Goal: Find specific page/section: Find specific page/section

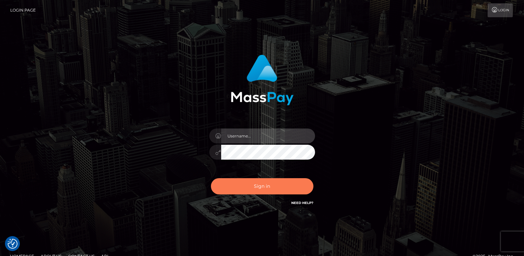
type input "[DOMAIN_NAME]"
click at [239, 193] on button "Sign in" at bounding box center [262, 186] width 102 height 16
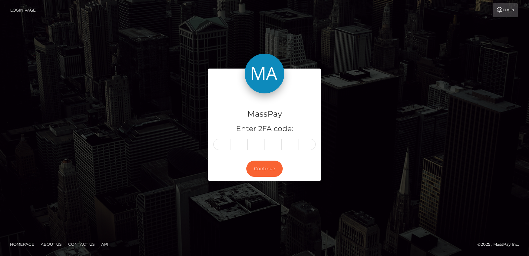
click at [57, 246] on link "About Us" at bounding box center [51, 244] width 26 height 10
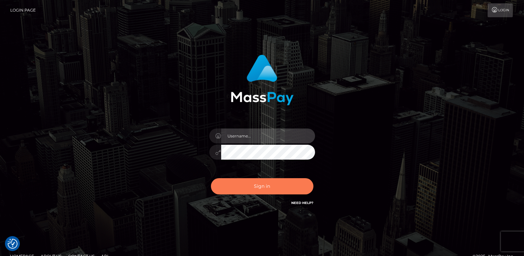
type input "ts2.es"
click at [240, 181] on button "Sign in" at bounding box center [262, 186] width 102 height 16
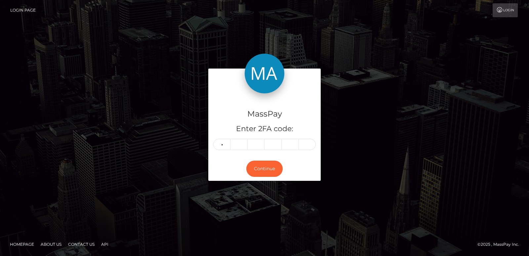
type input "3"
type input "0"
type input "3"
type input "7"
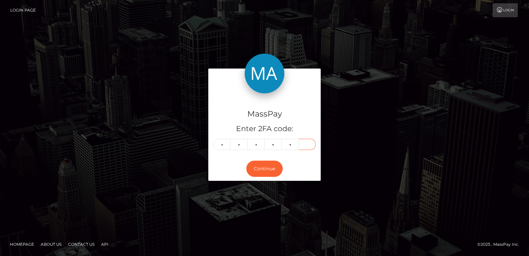
type input "8"
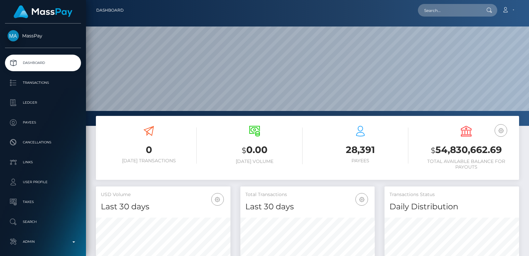
scroll to position [117, 134]
click at [428, 21] on div at bounding box center [307, 63] width 443 height 126
click at [436, 10] on input "text" at bounding box center [449, 10] width 62 height 13
paste input "samiireyes250@gmail.com"
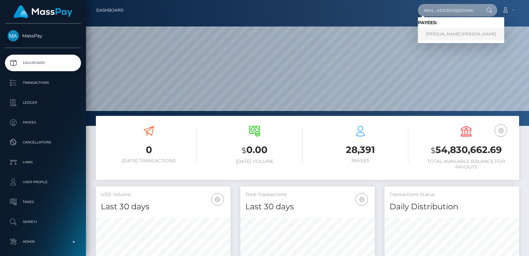
type input "[EMAIL_ADDRESS][DOMAIN_NAME]"
click at [445, 35] on link "SAMANTHA JAYLEEN REYES" at bounding box center [461, 34] width 86 height 12
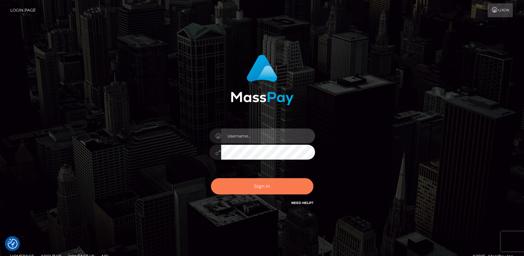
type input "[DOMAIN_NAME]"
click at [239, 187] on button "Sign in" at bounding box center [262, 186] width 102 height 16
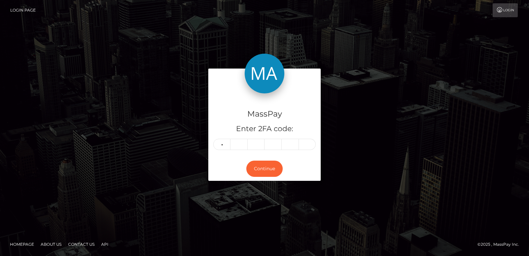
type input "1"
type input "8"
type input "6"
type input "1"
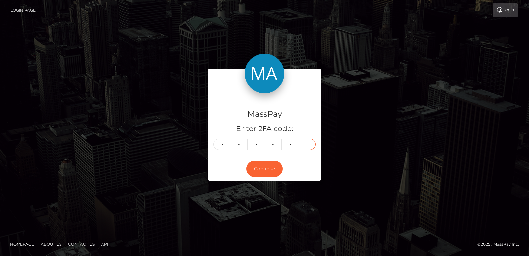
type input "2"
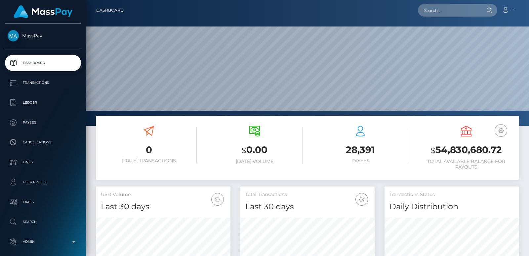
scroll to position [117, 134]
click at [444, 9] on input "text" at bounding box center [449, 10] width 62 height 13
paste input "[EMAIL_ADDRESS][DOMAIN_NAME]"
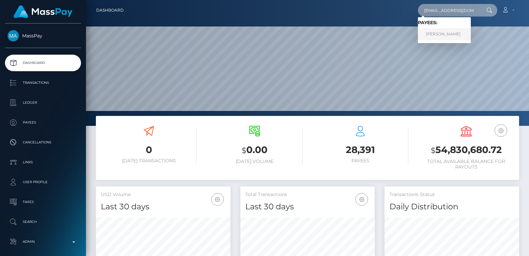
type input "[EMAIL_ADDRESS][DOMAIN_NAME]"
click at [458, 32] on link "[PERSON_NAME]" at bounding box center [444, 34] width 53 height 12
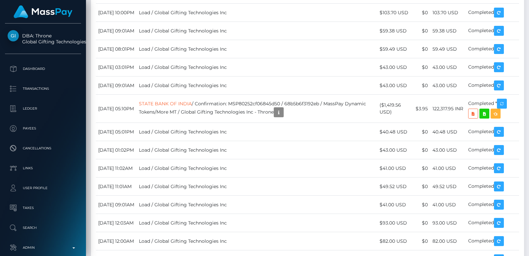
scroll to position [3918, 0]
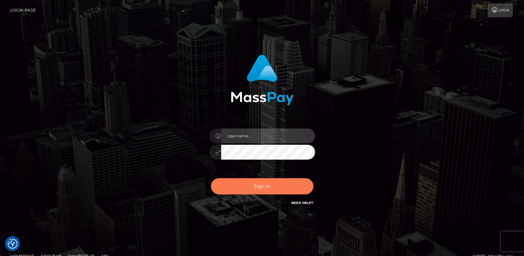
type input "[DOMAIN_NAME]"
click at [243, 188] on button "Sign in" at bounding box center [262, 186] width 102 height 16
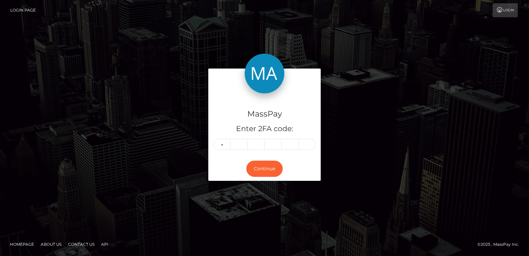
type input "1"
type input "7"
type input "9"
type input "7"
type input "6"
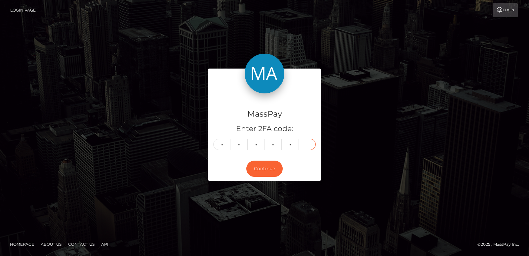
type input "9"
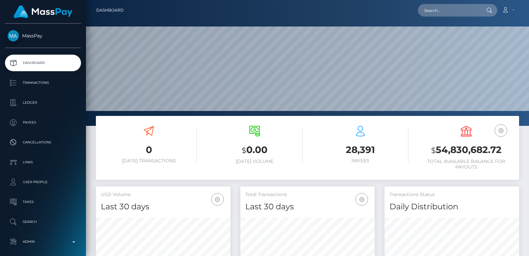
scroll to position [117, 134]
click at [450, 5] on input "text" at bounding box center [449, 10] width 62 height 13
paste input "[EMAIL_ADDRESS][DOMAIN_NAME]"
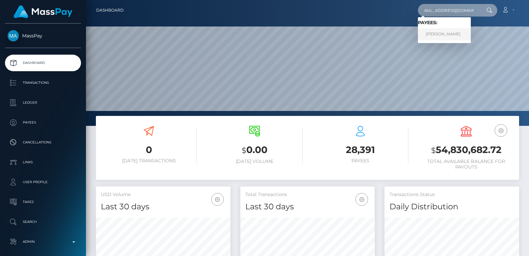
type input "devinmulcahy1@gmail.com"
click at [446, 31] on link "Devin Mulcahy" at bounding box center [444, 34] width 53 height 12
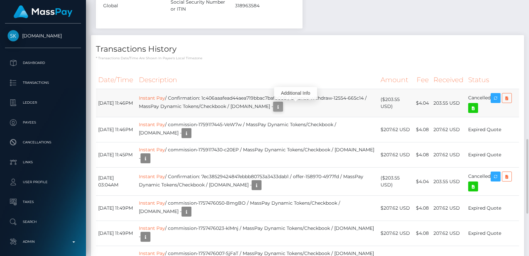
scroll to position [79, 134]
click at [283, 102] on button "button" at bounding box center [278, 107] width 10 height 10
click at [299, 95] on div "Additional Info" at bounding box center [295, 93] width 43 height 12
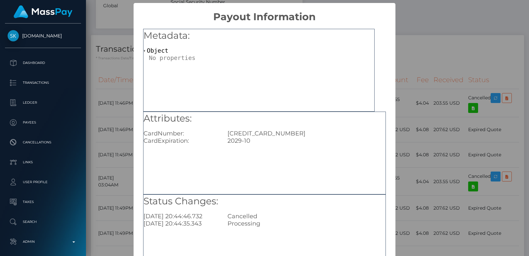
click at [443, 60] on div "× Payout Information Metadata: Object Attributes: CardNumber: 4782002075904518 …" at bounding box center [264, 128] width 529 height 256
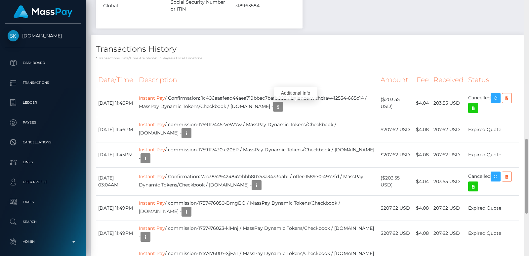
click at [527, 217] on div at bounding box center [526, 128] width 5 height 256
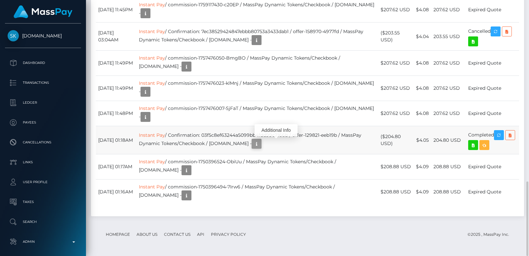
click at [253, 143] on icon "button" at bounding box center [257, 144] width 8 height 8
click at [267, 132] on div "Additional Info" at bounding box center [276, 130] width 43 height 12
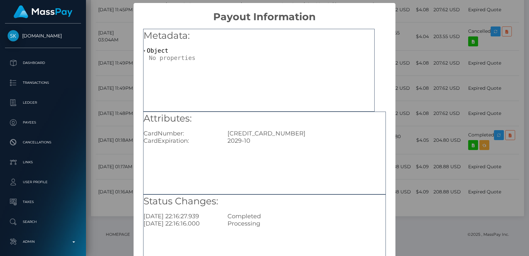
scroll to position [0, 0]
click at [410, 78] on div "× Payout Information Metadata: Object Attributes: CardNumber: 4782002075904518 …" at bounding box center [264, 128] width 529 height 256
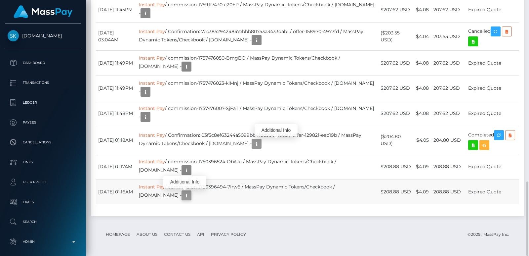
scroll to position [79, 134]
click at [183, 194] on icon "button" at bounding box center [187, 195] width 8 height 8
click at [182, 183] on div "Additional Info" at bounding box center [184, 182] width 43 height 12
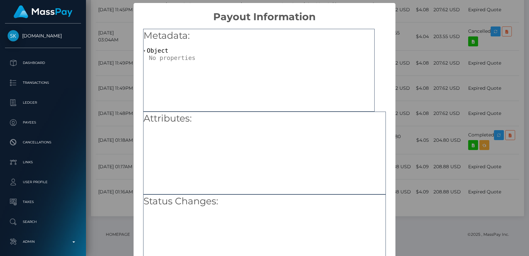
scroll to position [0, 0]
click at [436, 43] on div "× Payout Information Metadata: Object Attributes: Status Changes: OK No Cancel" at bounding box center [264, 128] width 529 height 256
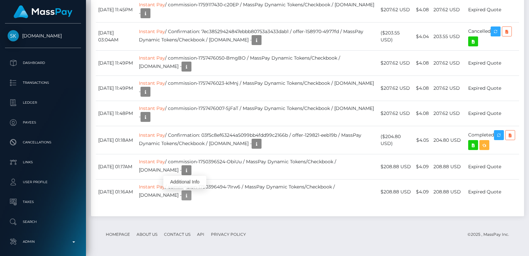
scroll to position [79, 134]
click at [526, 50] on div at bounding box center [526, 128] width 5 height 256
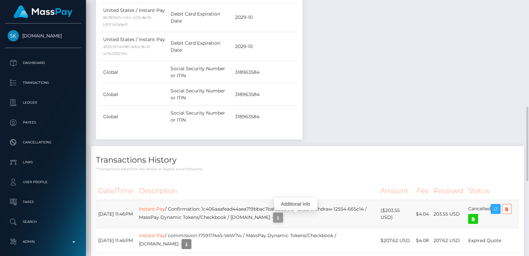
click at [282, 216] on icon "button" at bounding box center [278, 217] width 8 height 8
click at [300, 203] on div "Additional Info" at bounding box center [295, 204] width 43 height 12
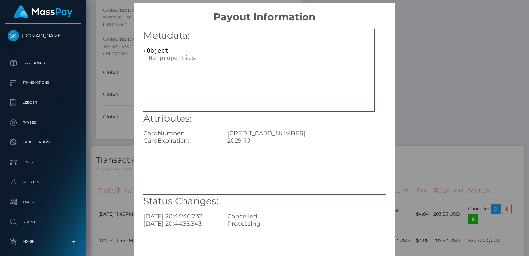
scroll to position [0, 0]
click at [451, 84] on div "× Payout Information Metadata: Object Attributes: CardNumber: 4782002075904518 …" at bounding box center [264, 128] width 529 height 256
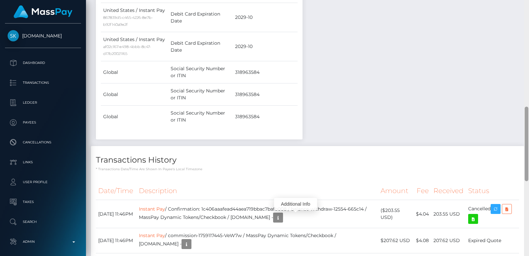
scroll to position [110, 0]
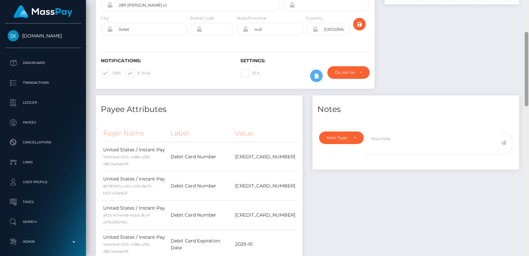
click at [528, 19] on div at bounding box center [526, 128] width 5 height 256
click at [528, 19] on div "Customer Profile Loading... Loading..." at bounding box center [307, 128] width 443 height 256
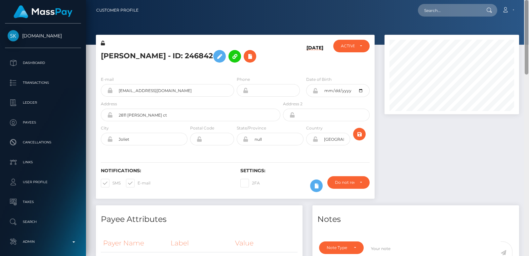
click at [528, 19] on nav "Customer Profile Loading... Loading... Account" at bounding box center [307, 10] width 443 height 20
click at [118, 54] on h5 "Devin Mulcahy - ID: 246842" at bounding box center [189, 56] width 176 height 19
copy h5 "Devin"
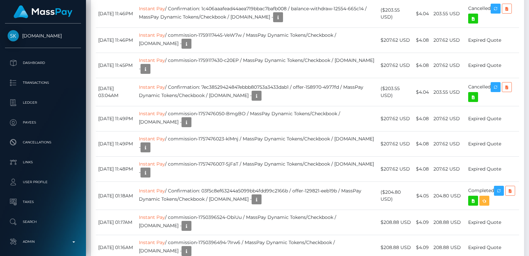
scroll to position [310, 0]
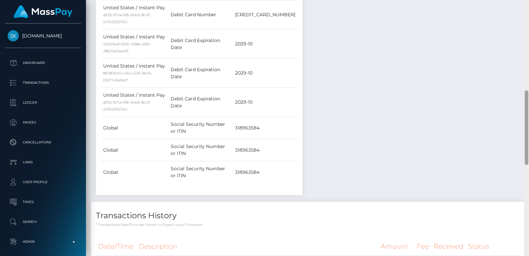
click at [529, 56] on div at bounding box center [526, 128] width 5 height 256
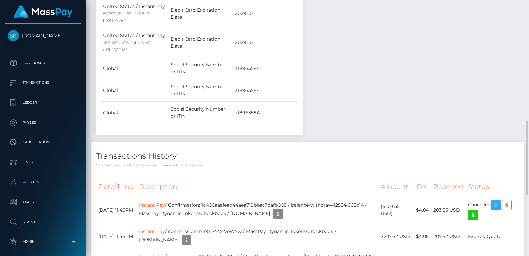
scroll to position [379, 0]
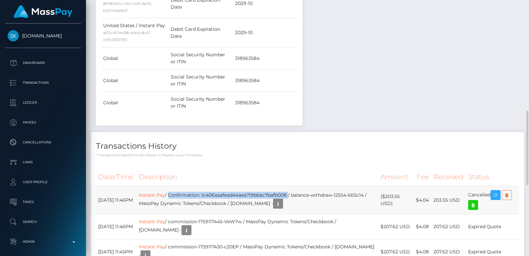
drag, startPoint x: 183, startPoint y: 195, endPoint x: 303, endPoint y: 191, distance: 120.7
click at [303, 191] on td "Instant Pay / Confirmation: 1c406aaafead44aea719bbac7bafb008 / balance-withdraw…" at bounding box center [257, 200] width 241 height 28
copy td "Confirmation: 1c406aaafead44aea719bbac7bafb008"
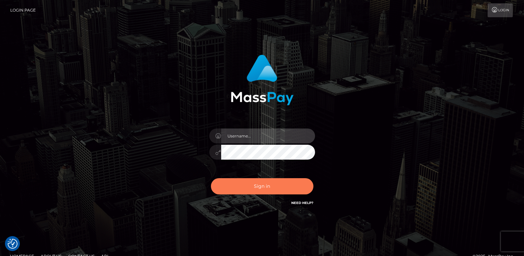
type input "[DOMAIN_NAME]"
click at [253, 187] on button "Sign in" at bounding box center [262, 186] width 102 height 16
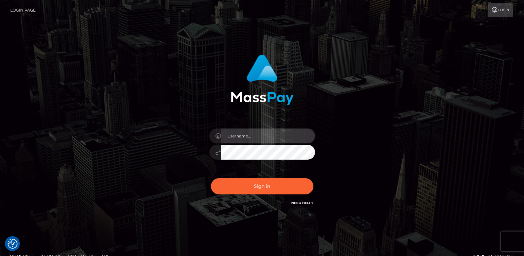
type input "[DOMAIN_NAME]"
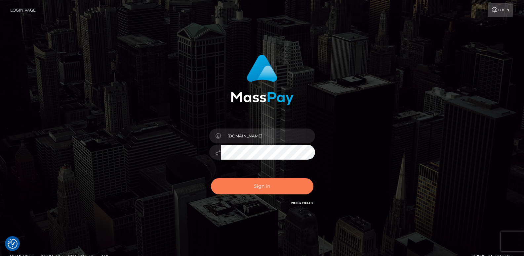
click at [253, 187] on button "Sign in" at bounding box center [262, 186] width 102 height 16
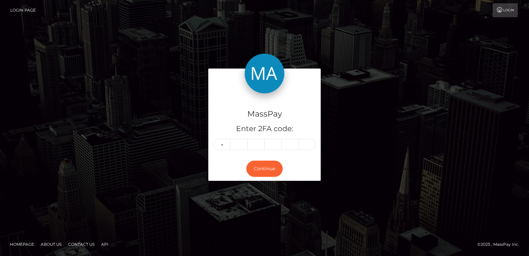
type input "4"
type input "2"
type input "9"
type input "5"
type input "2"
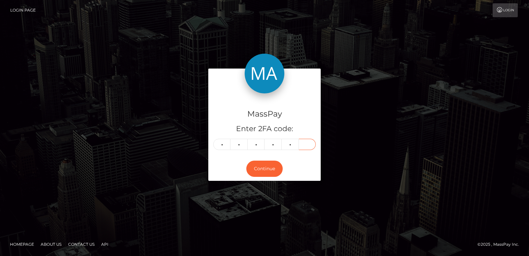
type input "1"
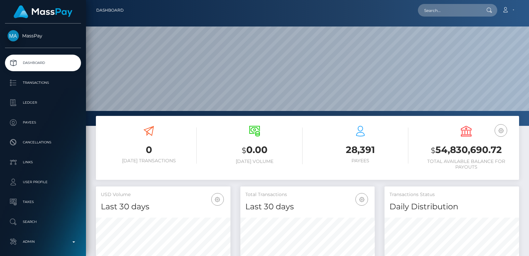
scroll to position [117, 134]
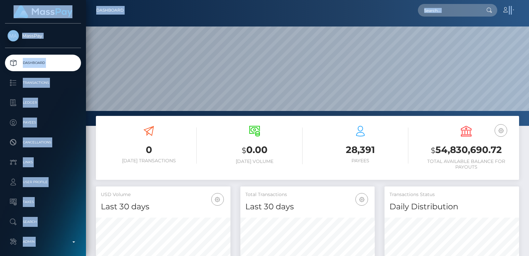
drag, startPoint x: 412, startPoint y: 22, endPoint x: 433, endPoint y: -2, distance: 31.2
click at [433, 0] on html "MassPay Dashboard Transactions Ledger Payees Cancellations Links" at bounding box center [264, 128] width 529 height 256
click at [430, 11] on input "text" at bounding box center [449, 10] width 62 height 13
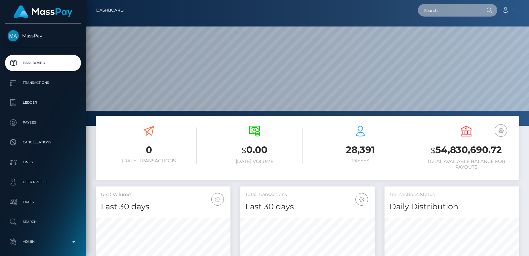
paste input "jacqueline2ako@gmail.com"
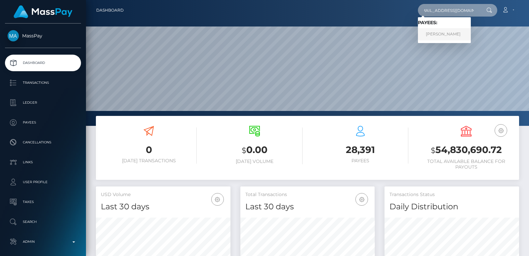
type input "jacqueline2ako@gmail.com"
click at [440, 37] on link "JACQUELINE-SUZANNE AKOKA EGVENDE" at bounding box center [444, 34] width 53 height 12
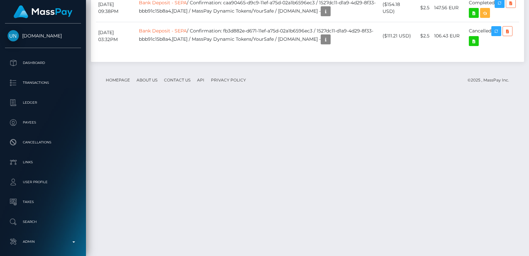
scroll to position [1478, 0]
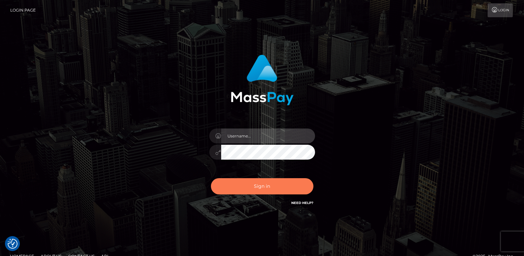
type input "ts2.es"
click at [269, 186] on button "Sign in" at bounding box center [262, 186] width 102 height 16
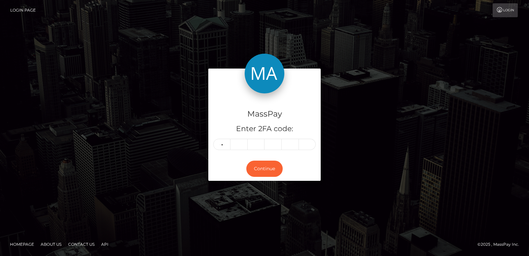
type input "3"
type input "0"
type input "3"
type input "2"
type input "9"
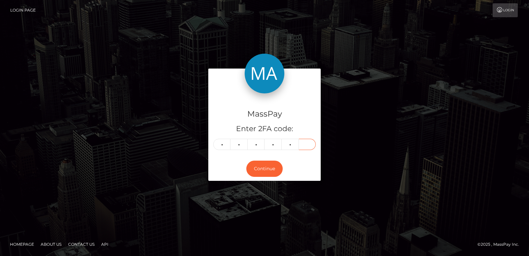
type input "6"
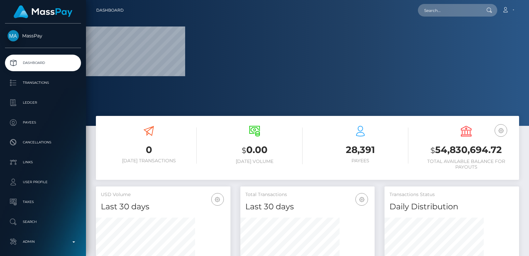
scroll to position [117, 134]
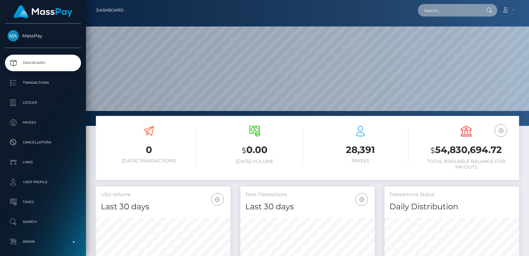
click at [433, 7] on input "text" at bounding box center [449, 10] width 62 height 13
paste input "[EMAIL_ADDRESS][DOMAIN_NAME]"
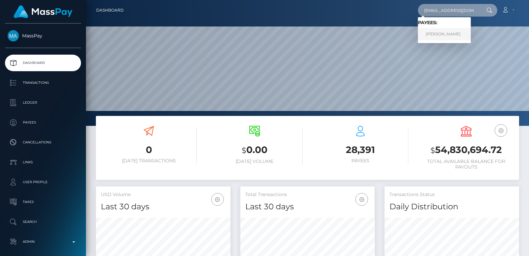
type input "[EMAIL_ADDRESS][DOMAIN_NAME]"
click at [445, 33] on link "Guilherme Pescuma" at bounding box center [444, 34] width 53 height 12
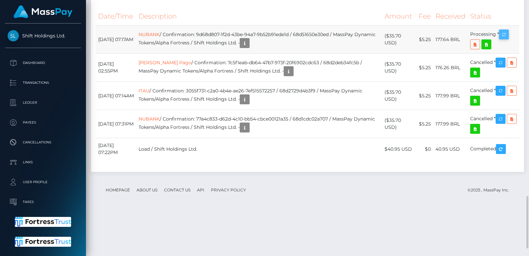
scroll to position [79, 134]
click at [503, 39] on icon "button" at bounding box center [504, 34] width 8 height 8
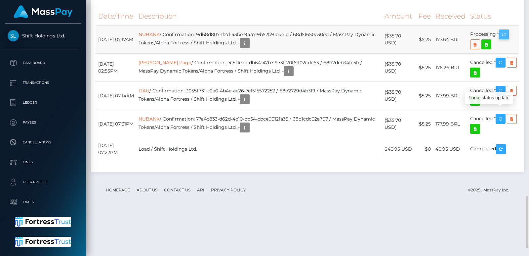
click at [503, 39] on icon "button" at bounding box center [504, 34] width 8 height 8
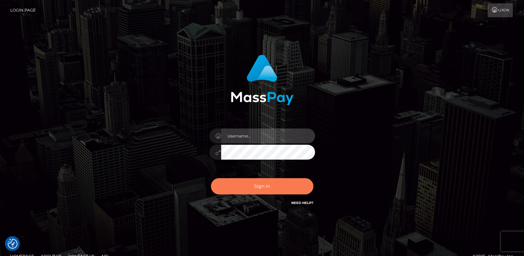
type input "ts2.es"
click at [256, 187] on button "Sign in" at bounding box center [262, 186] width 102 height 16
type input "[DOMAIN_NAME]"
click at [255, 186] on button "Sign in" at bounding box center [262, 186] width 102 height 16
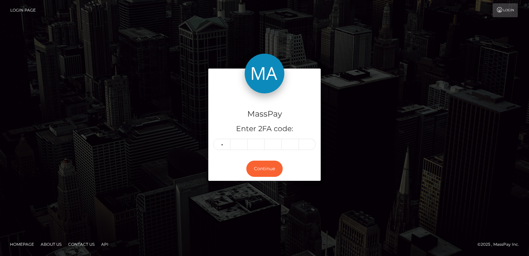
type input "2"
type input "6"
type input "3"
type input "0"
type input "1"
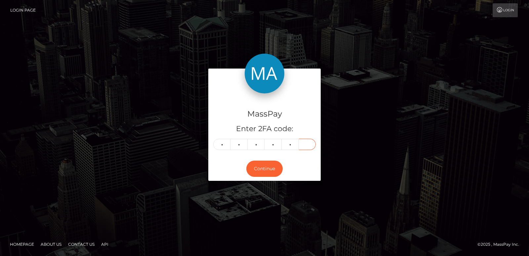
type input "8"
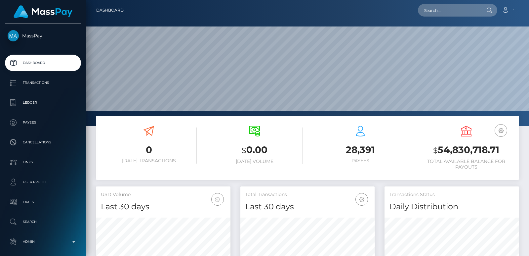
scroll to position [117, 134]
click at [431, 12] on input "text" at bounding box center [449, 10] width 62 height 13
paste input "[EMAIL_ADDRESS][DOMAIN_NAME]"
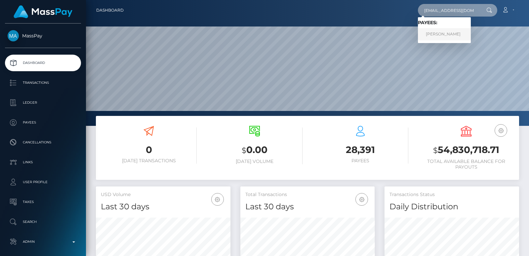
type input "ofmgp1996@gmail.com"
click at [446, 35] on link "Guilherme Pescuma" at bounding box center [444, 34] width 53 height 12
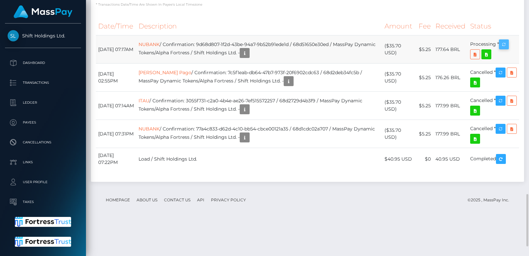
scroll to position [79, 134]
click at [502, 49] on icon "button" at bounding box center [504, 44] width 8 height 8
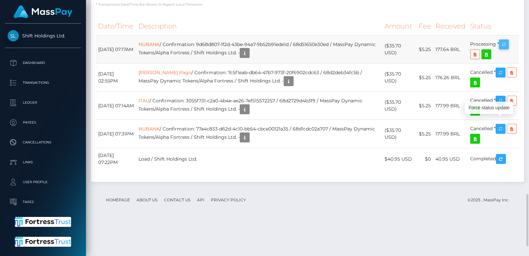
click at [502, 49] on icon "button" at bounding box center [504, 44] width 8 height 8
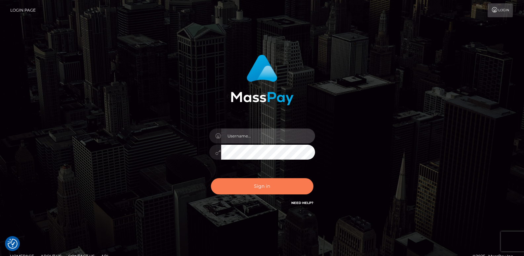
type input "[DOMAIN_NAME]"
click at [252, 186] on button "Sign in" at bounding box center [262, 186] width 102 height 16
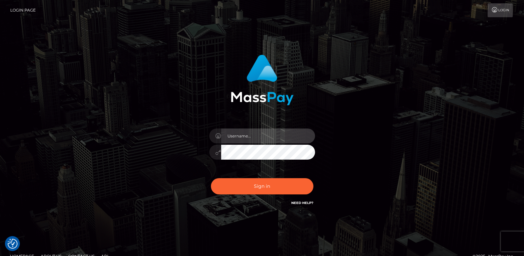
type input "[DOMAIN_NAME]"
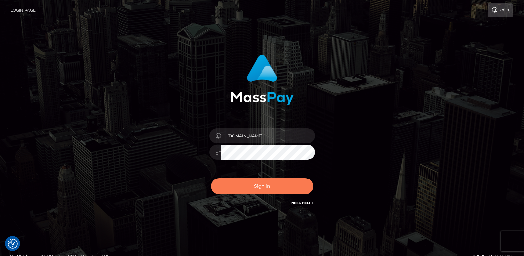
click at [252, 186] on button "Sign in" at bounding box center [262, 186] width 102 height 16
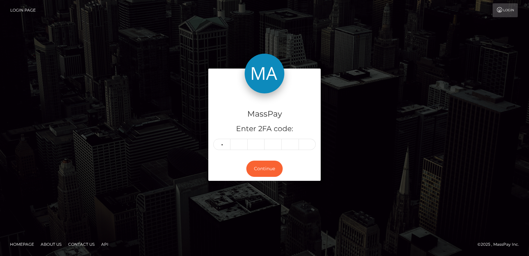
type input "5"
type input "4"
type input "3"
type input "1"
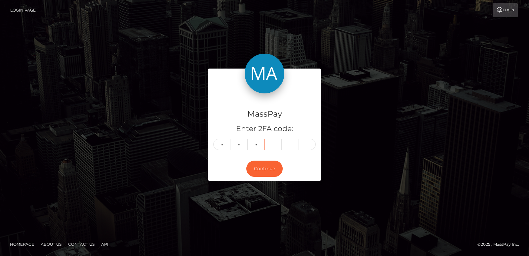
type input "3"
type input "6"
type input "5"
type input "4"
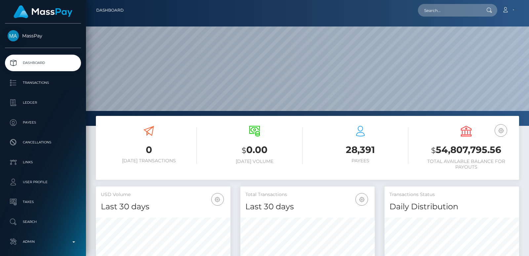
scroll to position [126, 443]
click at [443, 1] on nav "Dashboard Loading... Loading... Account Edit Profile" at bounding box center [307, 10] width 443 height 20
click at [428, 15] on input "text" at bounding box center [449, 10] width 62 height 13
paste input "[EMAIL_ADDRESS][DOMAIN_NAME]"
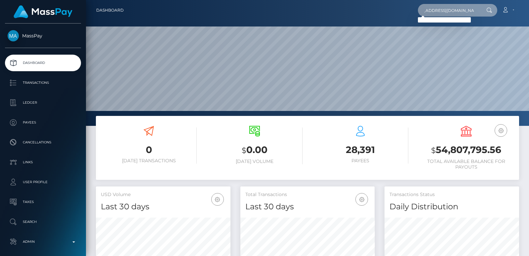
type input "[EMAIL_ADDRESS][DOMAIN_NAME]"
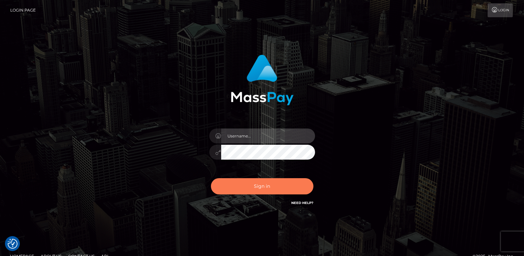
type input "ts2.es"
click at [254, 190] on button "Sign in" at bounding box center [262, 186] width 102 height 16
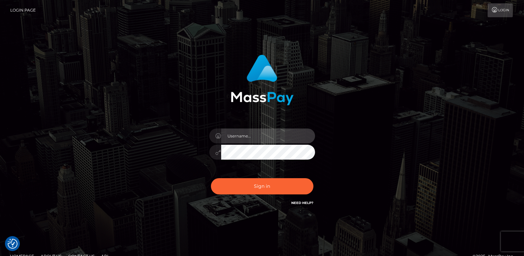
type input "ts2.es"
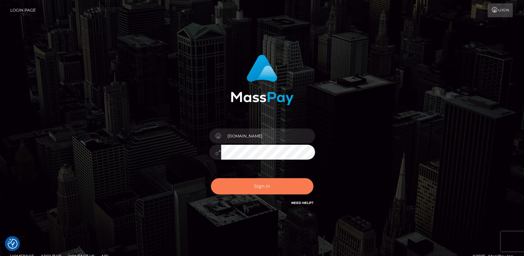
click at [254, 190] on button "Sign in" at bounding box center [262, 186] width 102 height 16
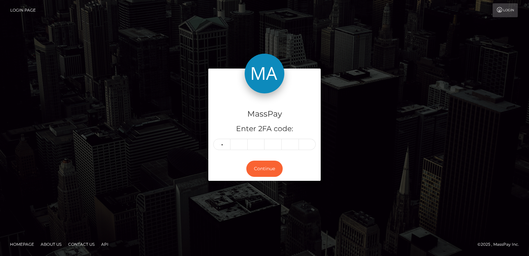
type input "7"
type input "5"
type input "1"
type input "7"
type input "8"
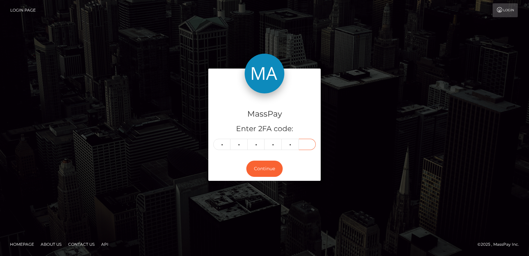
type input "8"
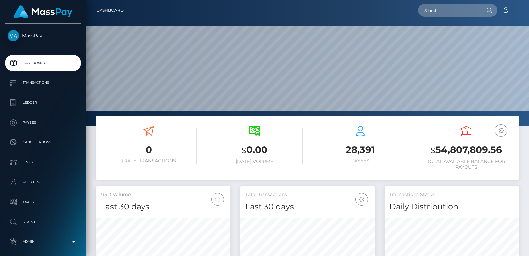
scroll to position [117, 134]
click at [440, 10] on input "text" at bounding box center [449, 10] width 62 height 13
paste input "ofmgp1996@gmail.com"
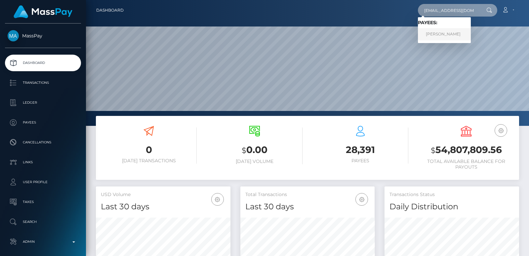
type input "ofmgp1996@gmail.com"
click at [455, 33] on link "Guilherme Pescuma" at bounding box center [444, 34] width 53 height 12
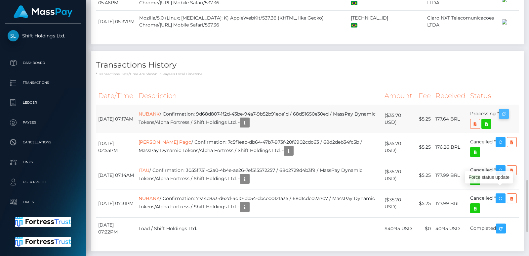
scroll to position [79, 134]
click at [507, 118] on icon "button" at bounding box center [504, 114] width 8 height 8
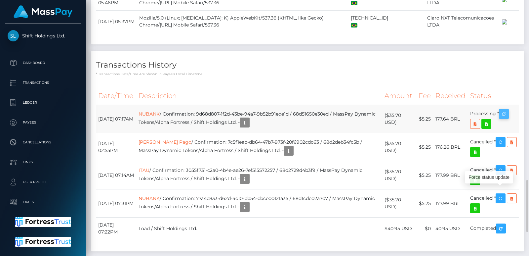
click at [507, 118] on icon "button" at bounding box center [504, 114] width 8 height 8
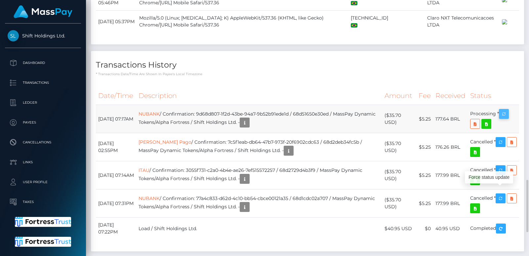
click at [507, 118] on icon "button" at bounding box center [504, 114] width 8 height 8
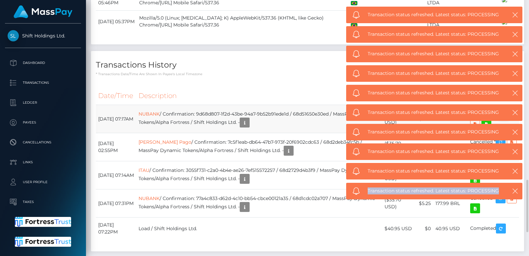
click at [507, 194] on body "Shift Holdings Ltd. Dashboard Transactions Ledger Payees Links Taxes" at bounding box center [264, 128] width 529 height 256
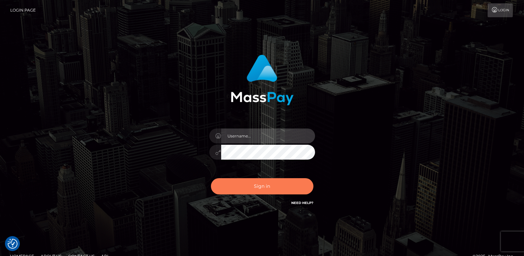
type input "[DOMAIN_NAME]"
click at [256, 185] on button "Sign in" at bounding box center [262, 186] width 102 height 16
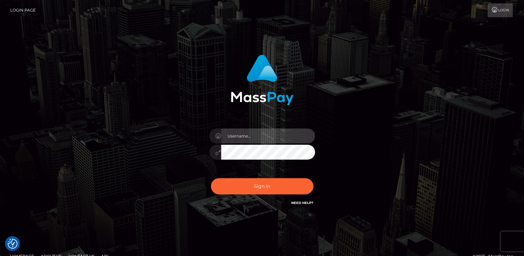
type input "[DOMAIN_NAME]"
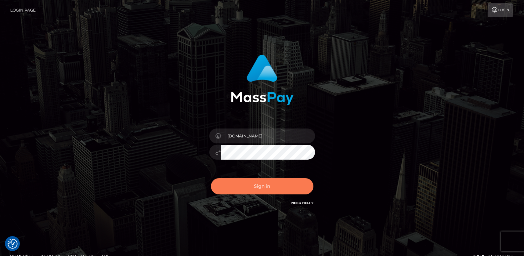
click at [256, 185] on button "Sign in" at bounding box center [262, 186] width 102 height 16
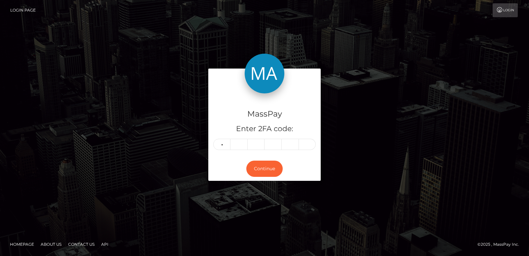
type input "2"
type input "7"
type input "2"
type input "1"
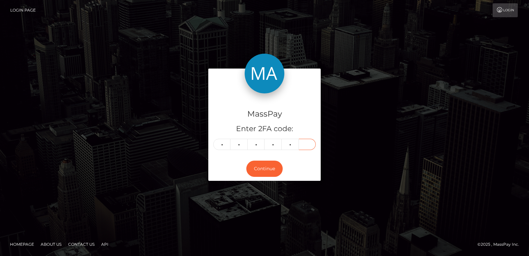
type input "9"
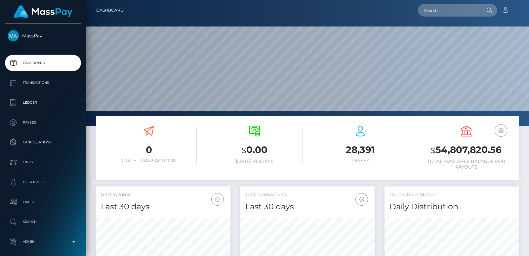
scroll to position [117, 134]
click at [428, 12] on input "text" at bounding box center [449, 10] width 62 height 13
paste input "raffaella.abde@gmail.com"
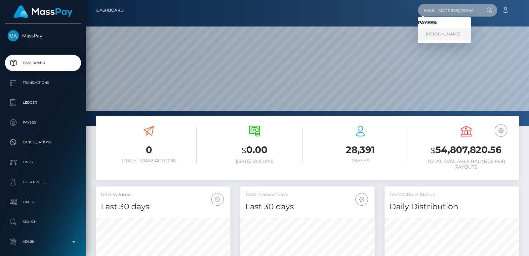
type input "raffaella.abde@gmail.com"
click at [446, 33] on link "Raffaella Abderhalden" at bounding box center [444, 34] width 53 height 12
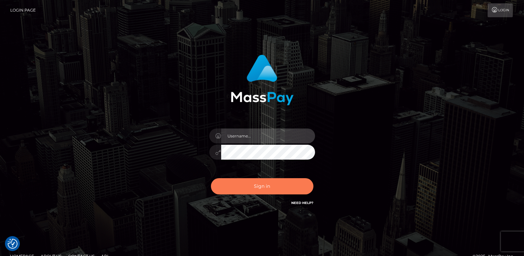
type input "[DOMAIN_NAME]"
click at [241, 184] on button "Sign in" at bounding box center [262, 186] width 102 height 16
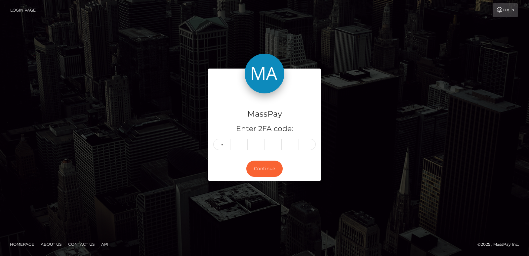
type input "9"
type input "1"
type input "7"
type input "8"
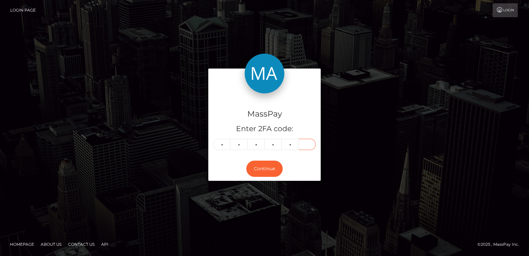
type input "8"
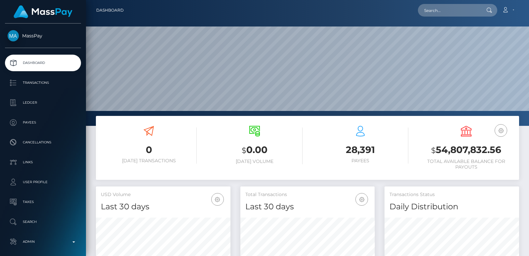
scroll to position [117, 134]
click at [428, 14] on input "text" at bounding box center [449, 10] width 62 height 13
paste input "[EMAIL_ADDRESS][DOMAIN_NAME]"
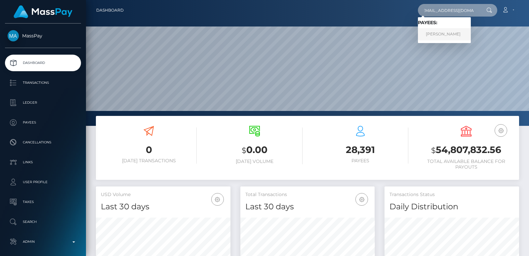
type input "[EMAIL_ADDRESS][DOMAIN_NAME]"
click at [448, 35] on link "[PERSON_NAME]" at bounding box center [444, 34] width 53 height 12
